Goal: Information Seeking & Learning: Understand process/instructions

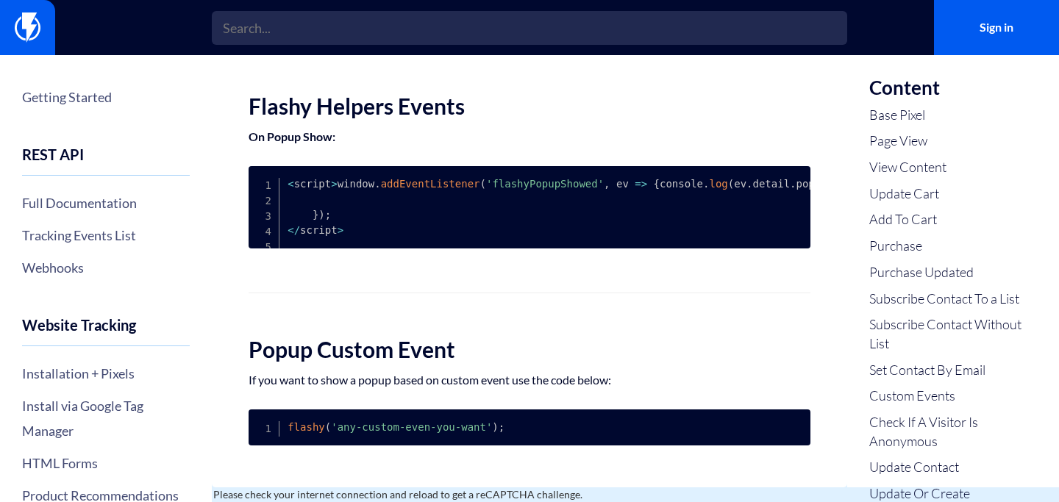
scroll to position [4772, 0]
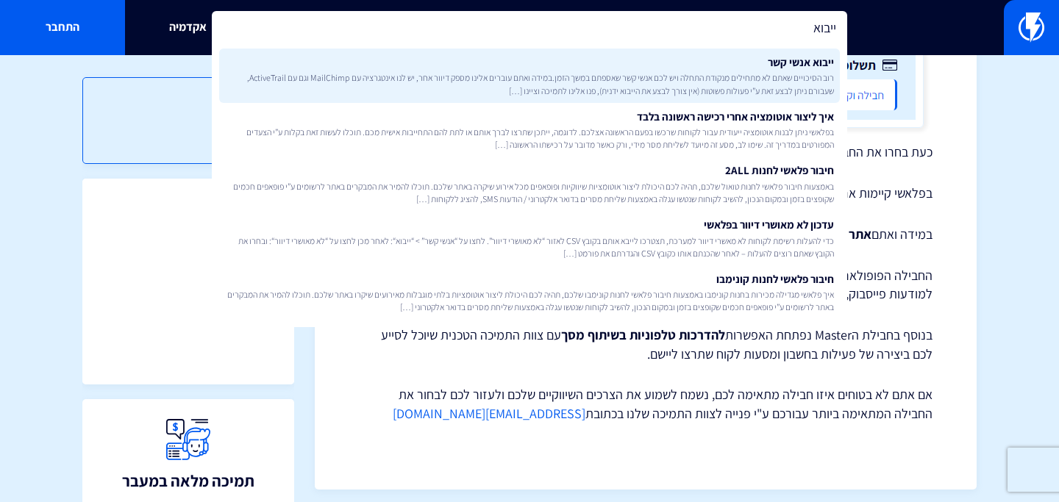
type input "ייבוא"
click at [575, 87] on span "רוב הסיכויים שאתם לא מתחילים מנקודת התחלה ויש לכם אנשי קשר שאספתם במשך הזמן.במי…" at bounding box center [529, 83] width 609 height 25
